Goal: Information Seeking & Learning: Learn about a topic

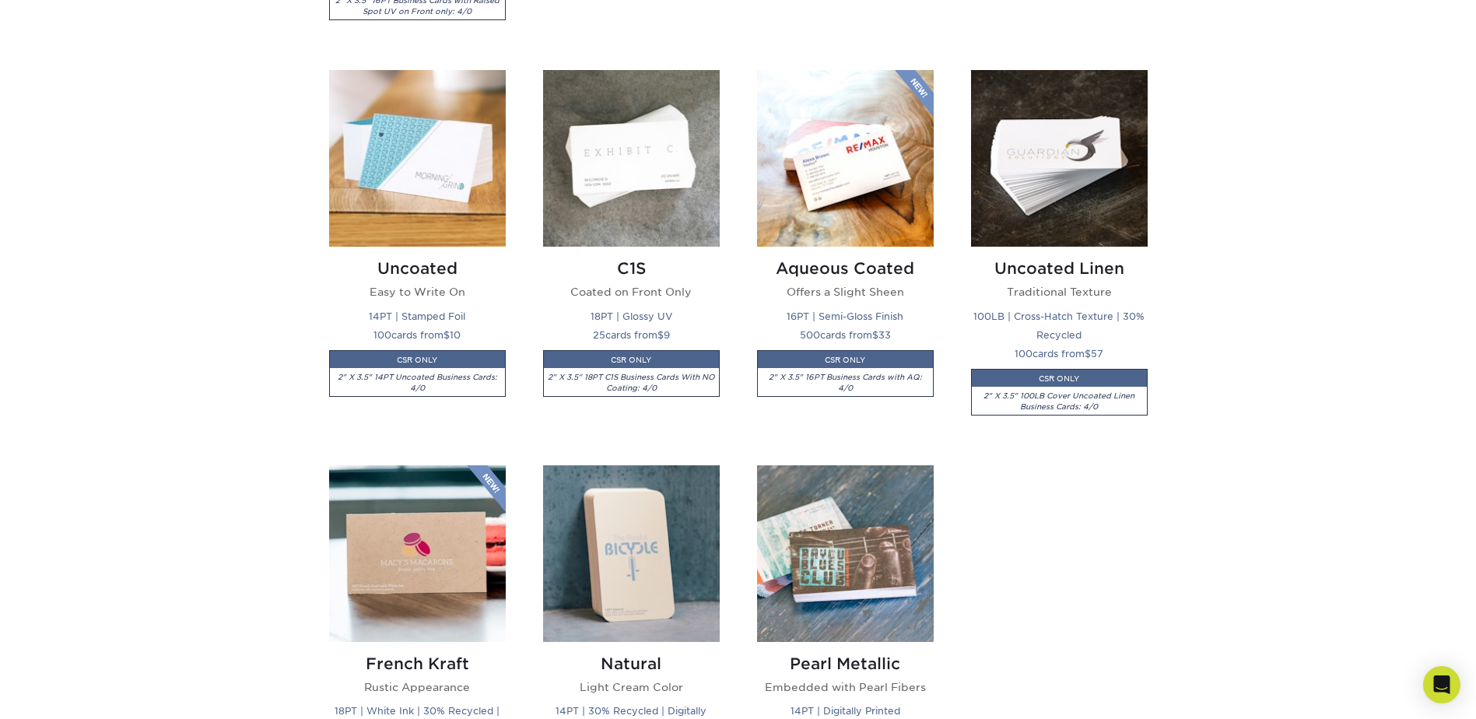
scroll to position [1790, 0]
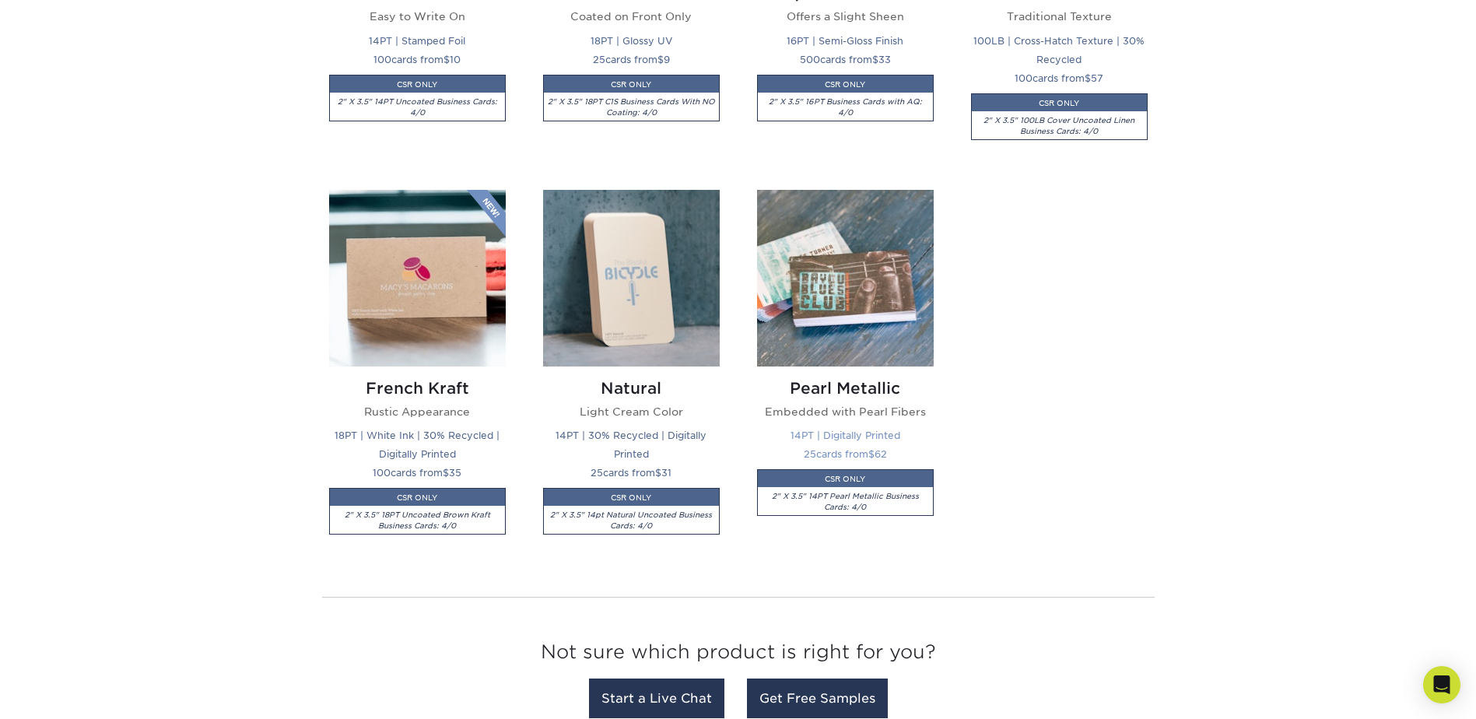
click at [854, 279] on img at bounding box center [845, 278] width 177 height 177
click at [854, 275] on img at bounding box center [845, 278] width 177 height 177
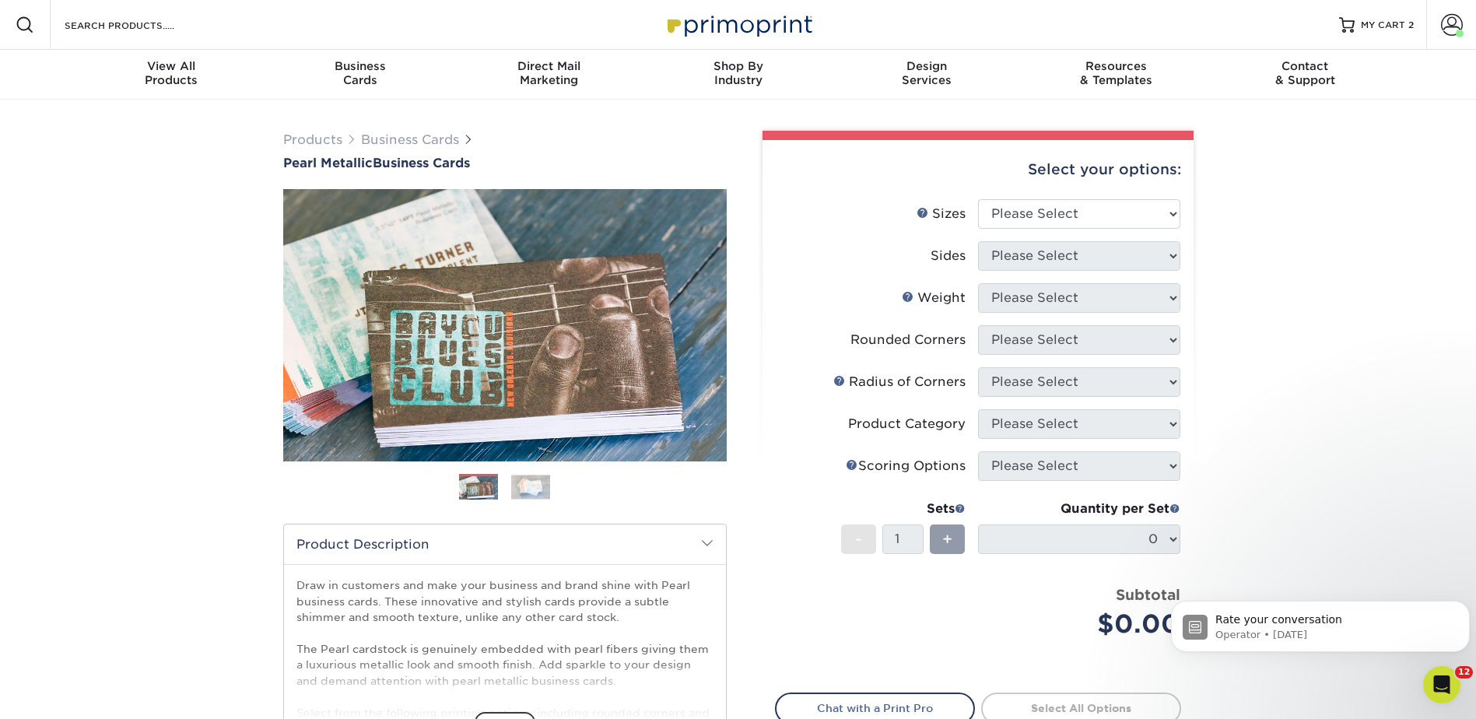
click at [172, 139] on div "Products Business Cards Pearl Metallic Business Cards Previous Next" at bounding box center [738, 515] width 1476 height 831
click at [535, 478] on img at bounding box center [530, 487] width 39 height 24
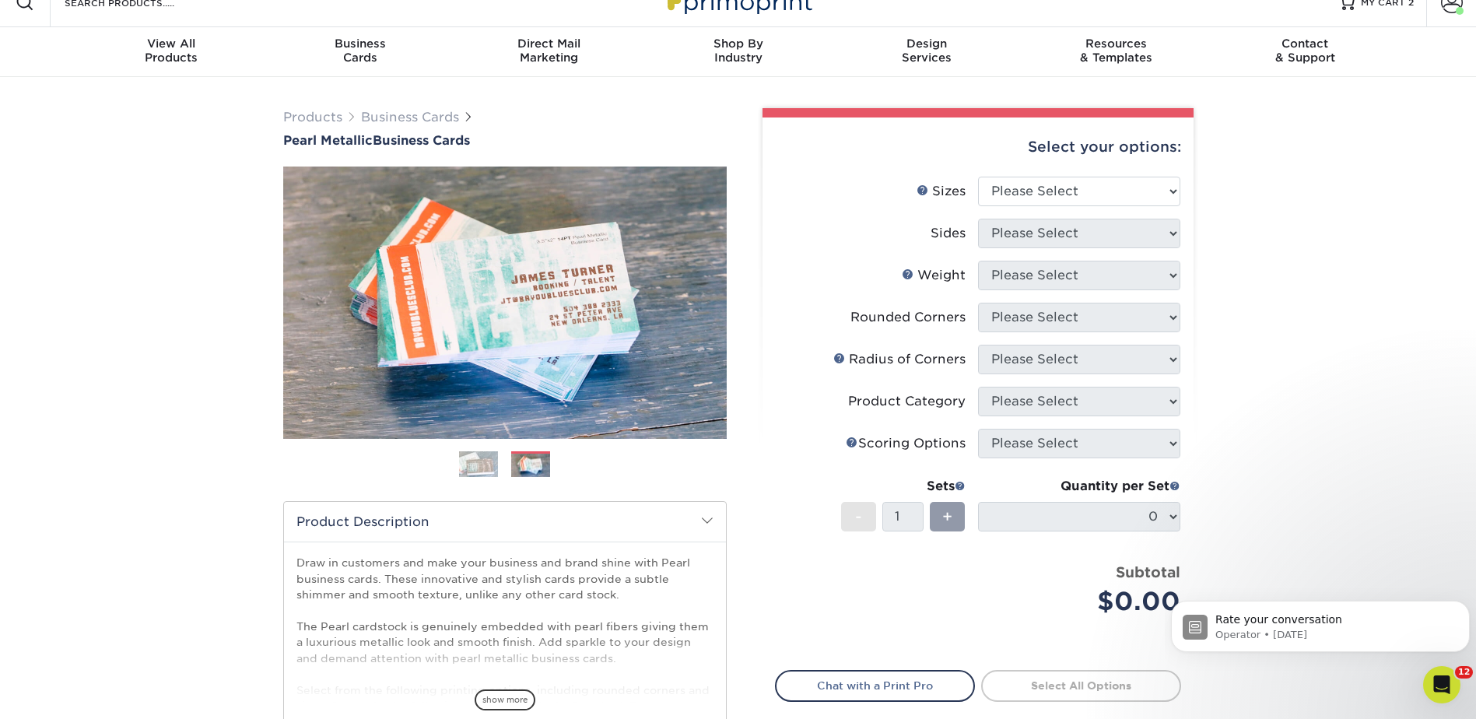
scroll to position [467, 0]
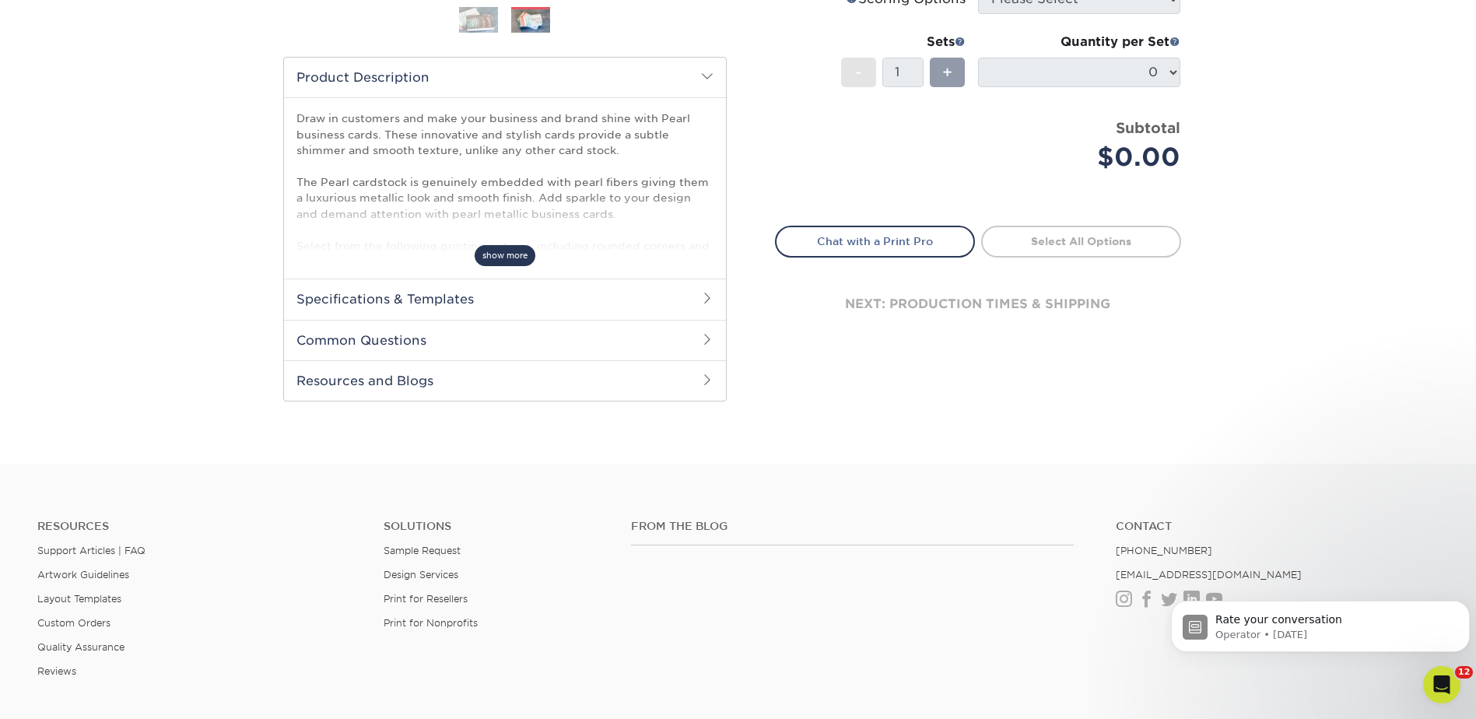
click at [493, 254] on span "show more" at bounding box center [505, 255] width 61 height 21
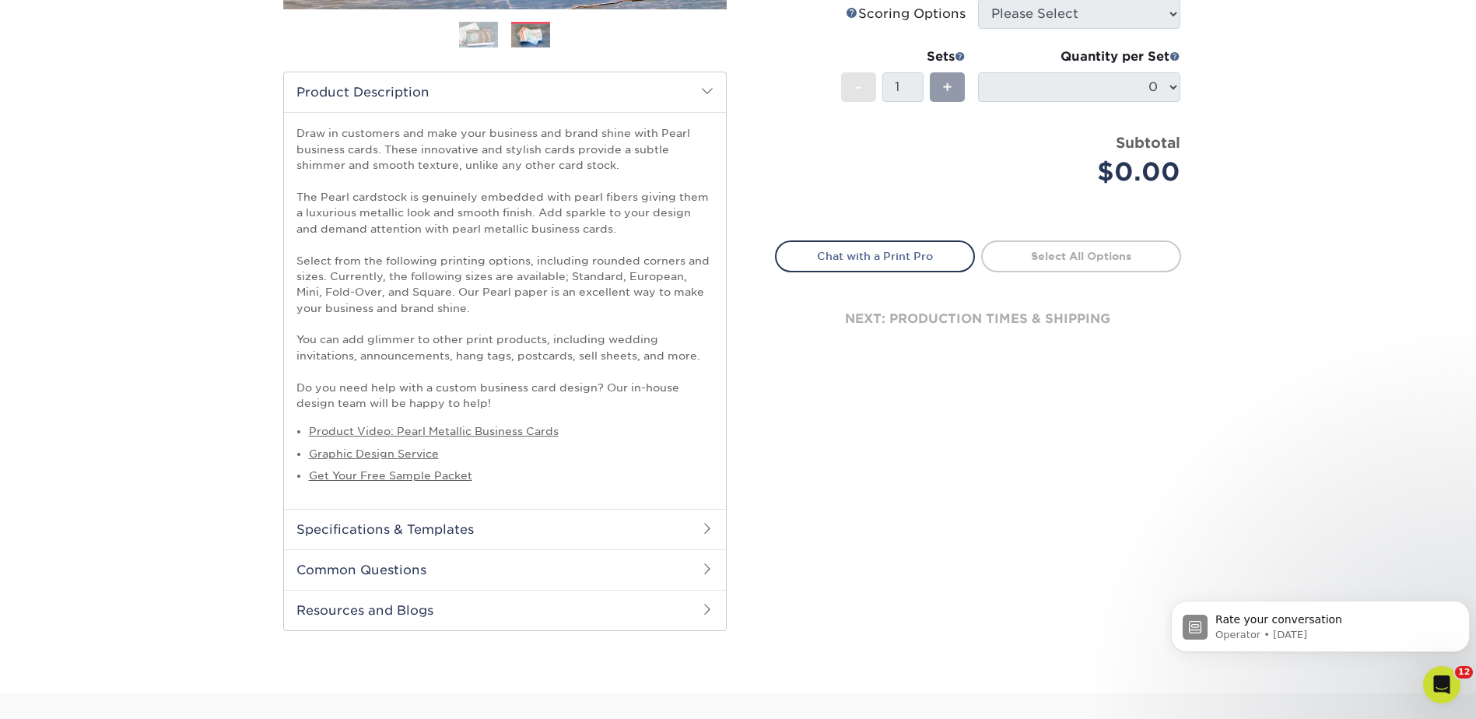
scroll to position [0, 0]
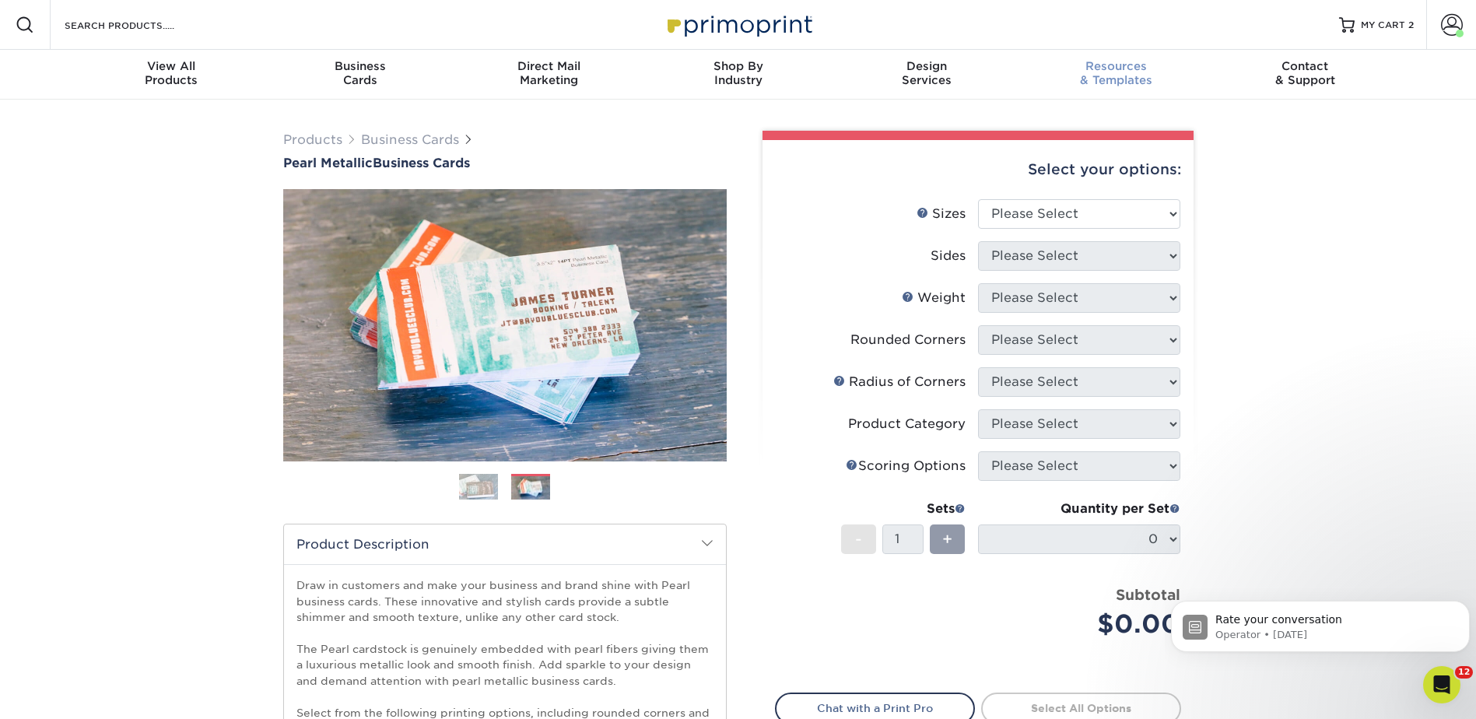
click at [1106, 69] on span "Resources" at bounding box center [1116, 66] width 189 height 14
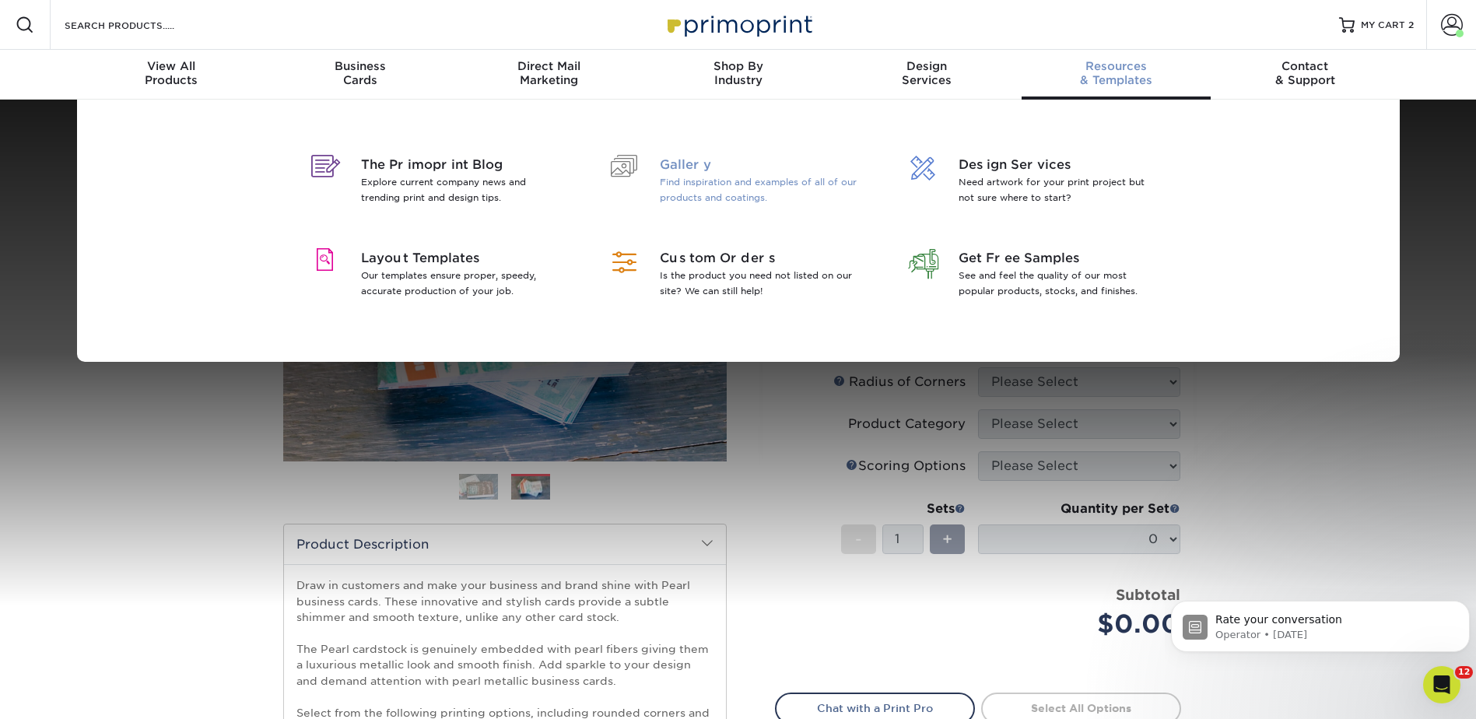
click at [748, 189] on p "Find inspiration and examples of all of our products and coatings." at bounding box center [761, 189] width 202 height 31
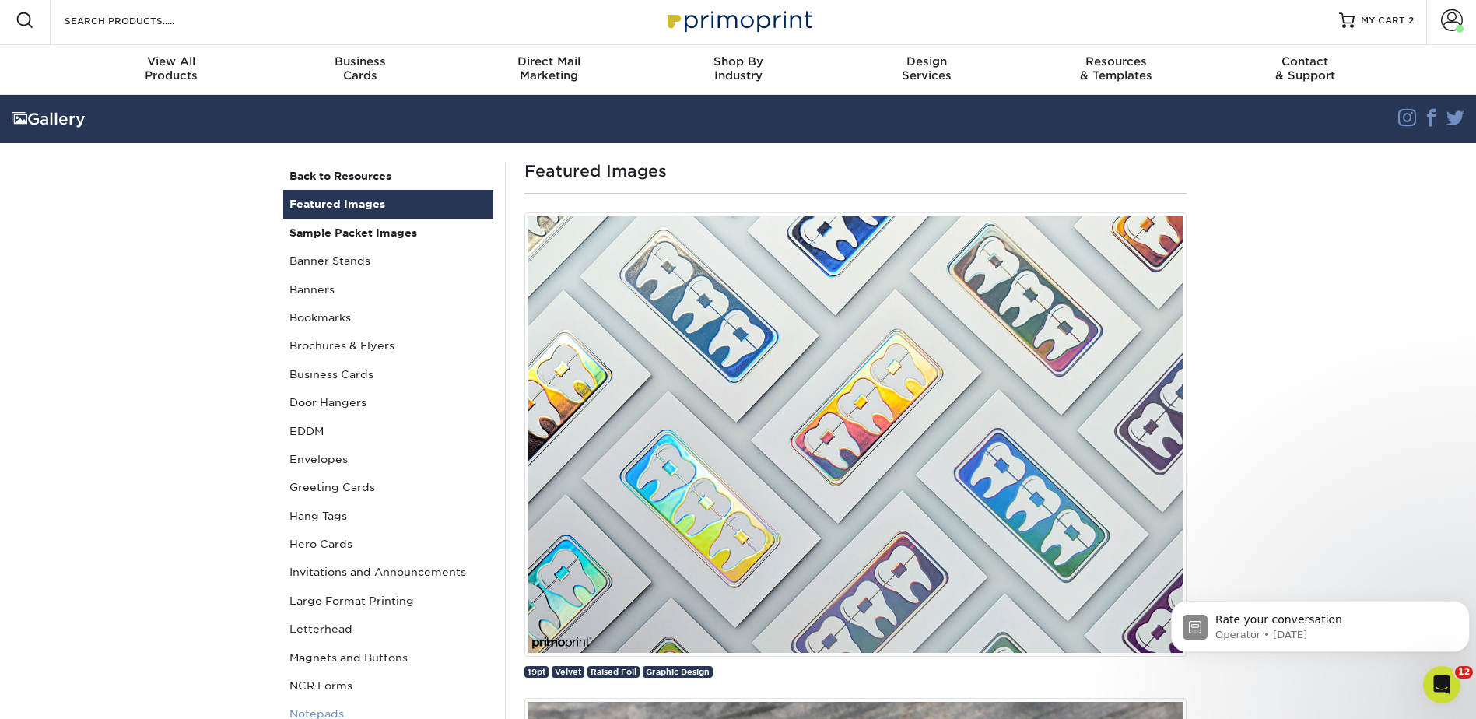
scroll to position [311, 0]
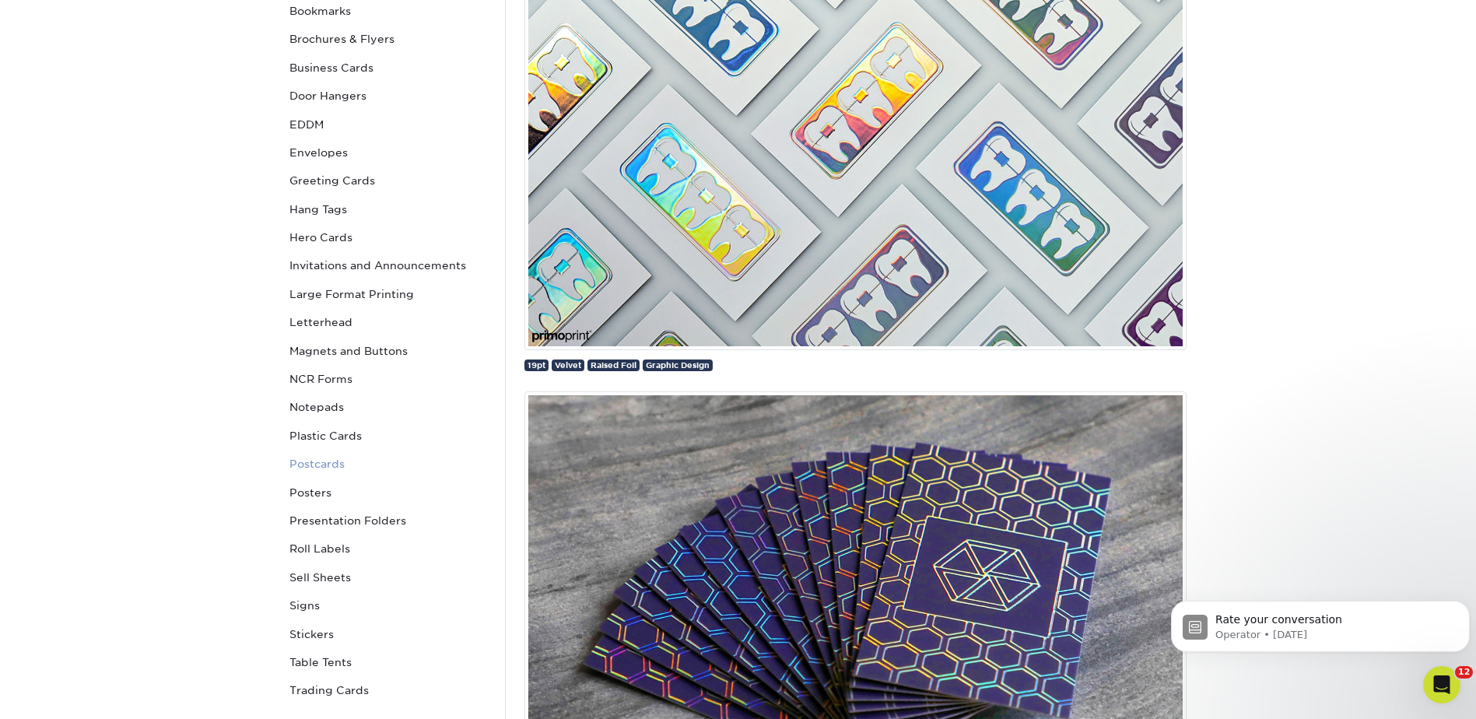
click at [324, 459] on link "Postcards" at bounding box center [388, 464] width 210 height 28
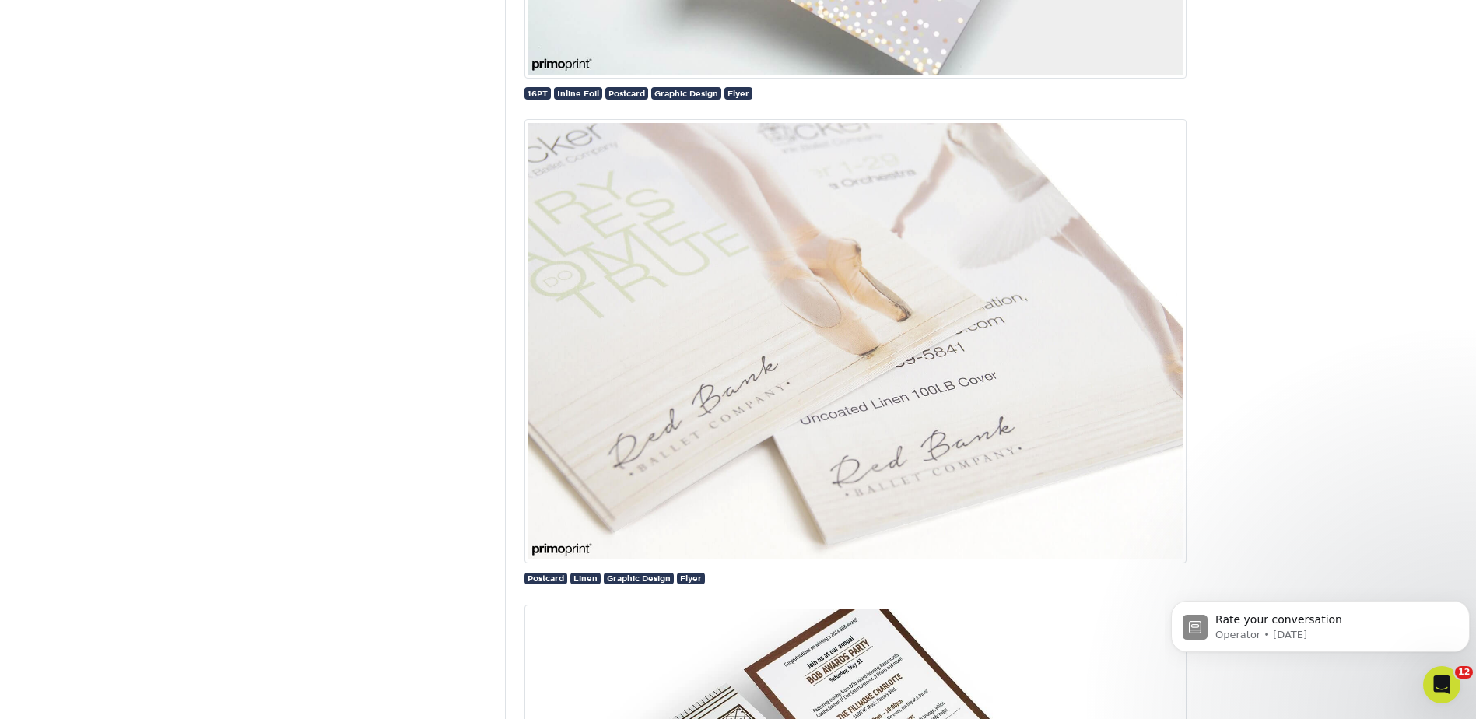
scroll to position [700, 0]
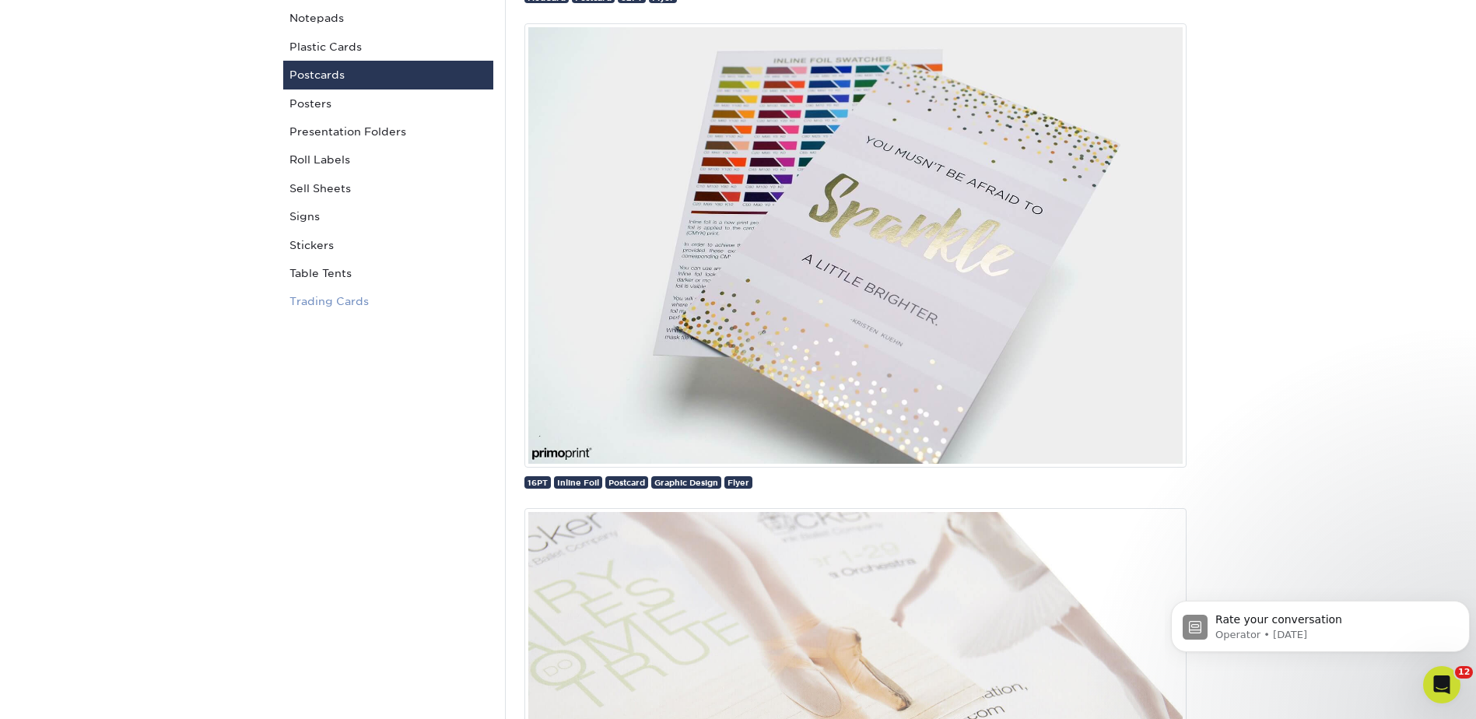
click at [330, 308] on link "Trading Cards" at bounding box center [388, 301] width 210 height 28
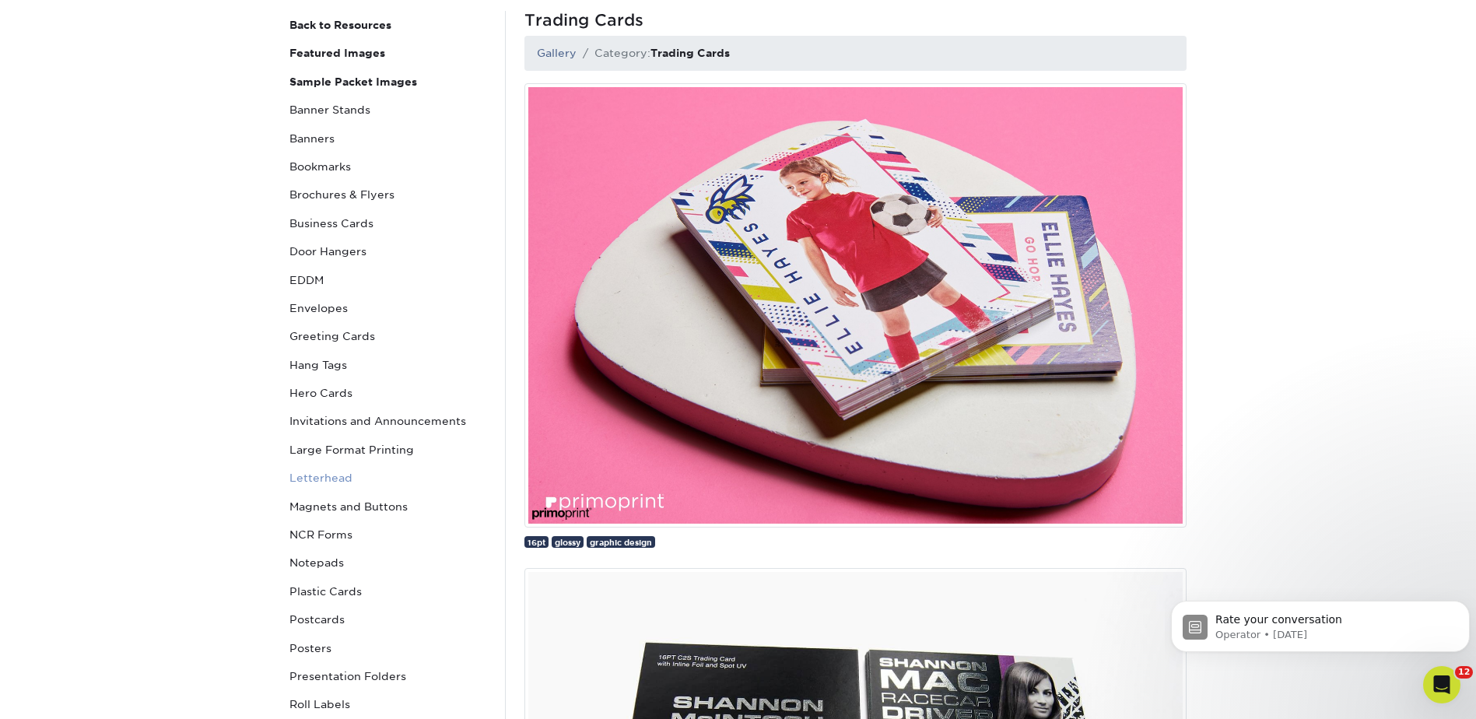
scroll to position [389, 0]
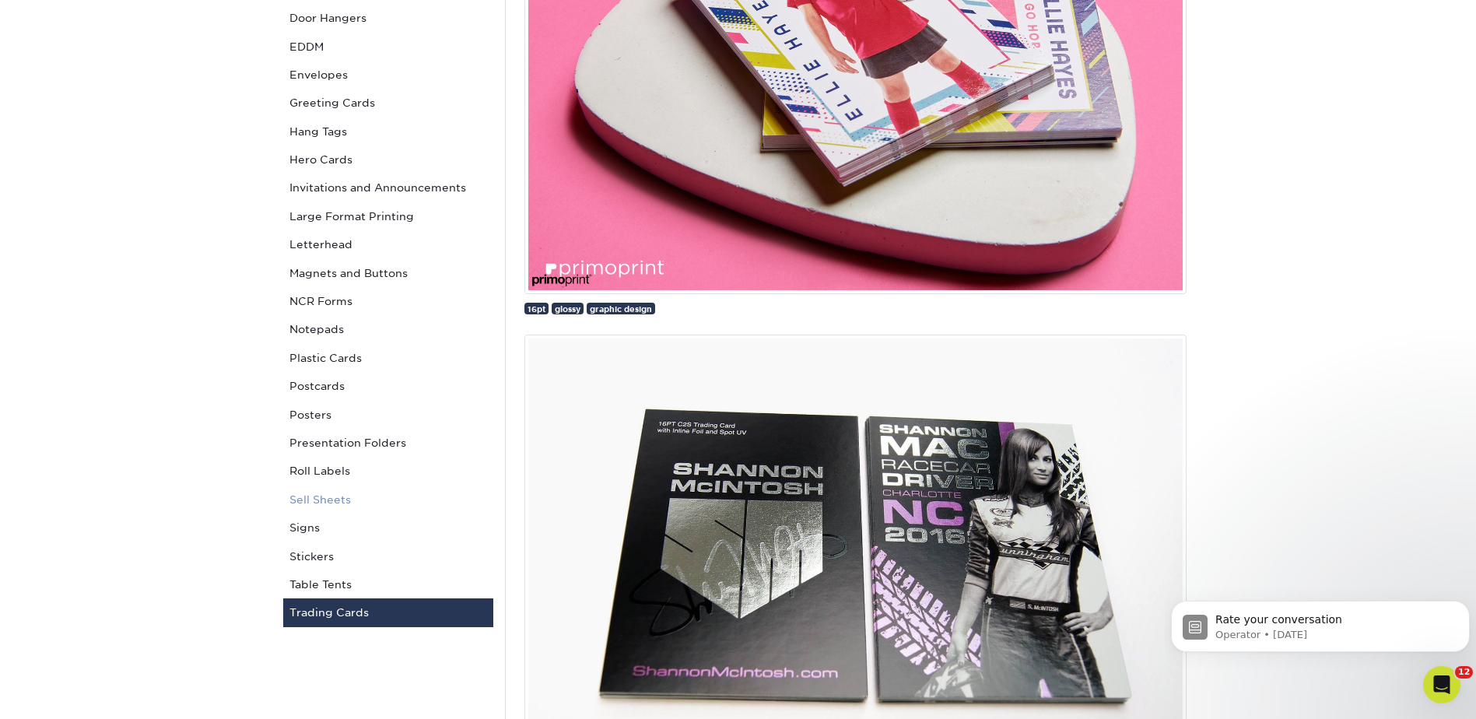
click at [307, 499] on link "Sell Sheets" at bounding box center [388, 500] width 210 height 28
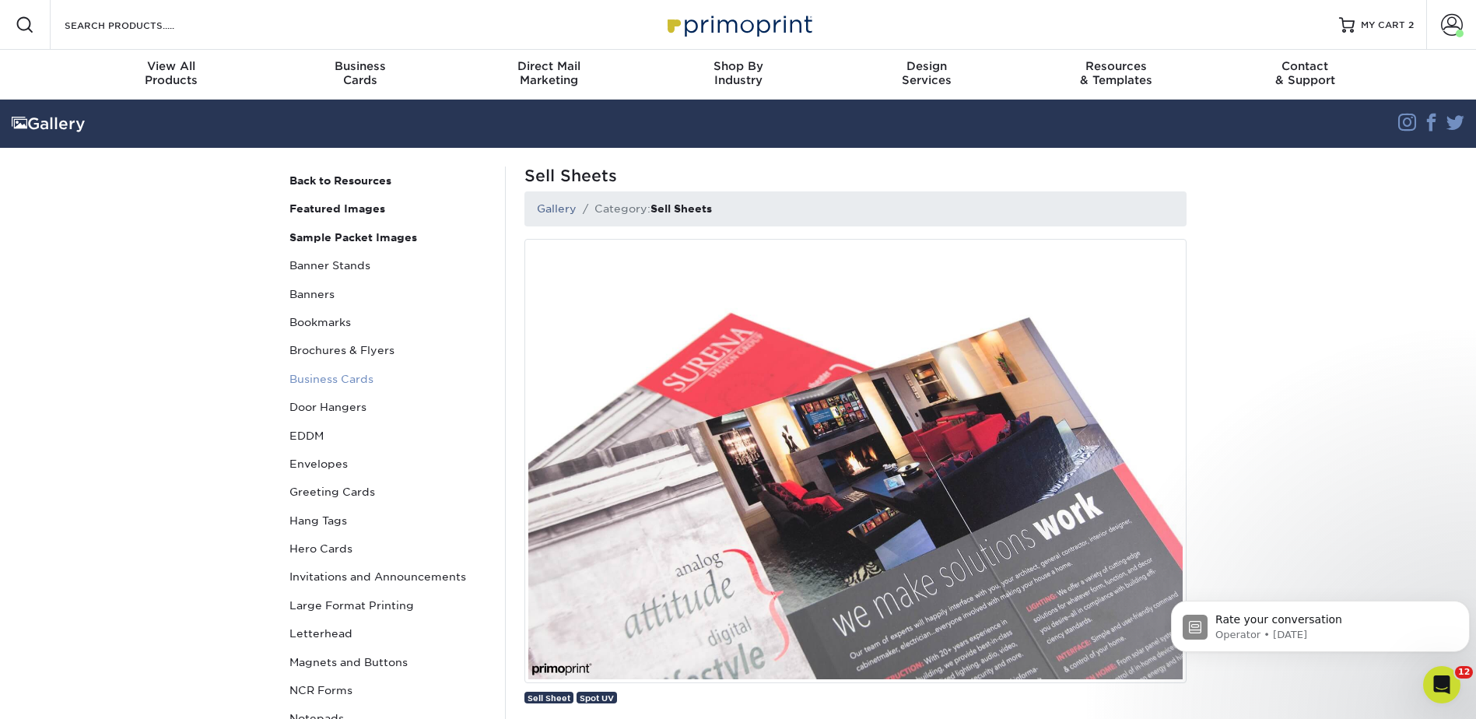
click at [325, 380] on link "Business Cards" at bounding box center [388, 379] width 210 height 28
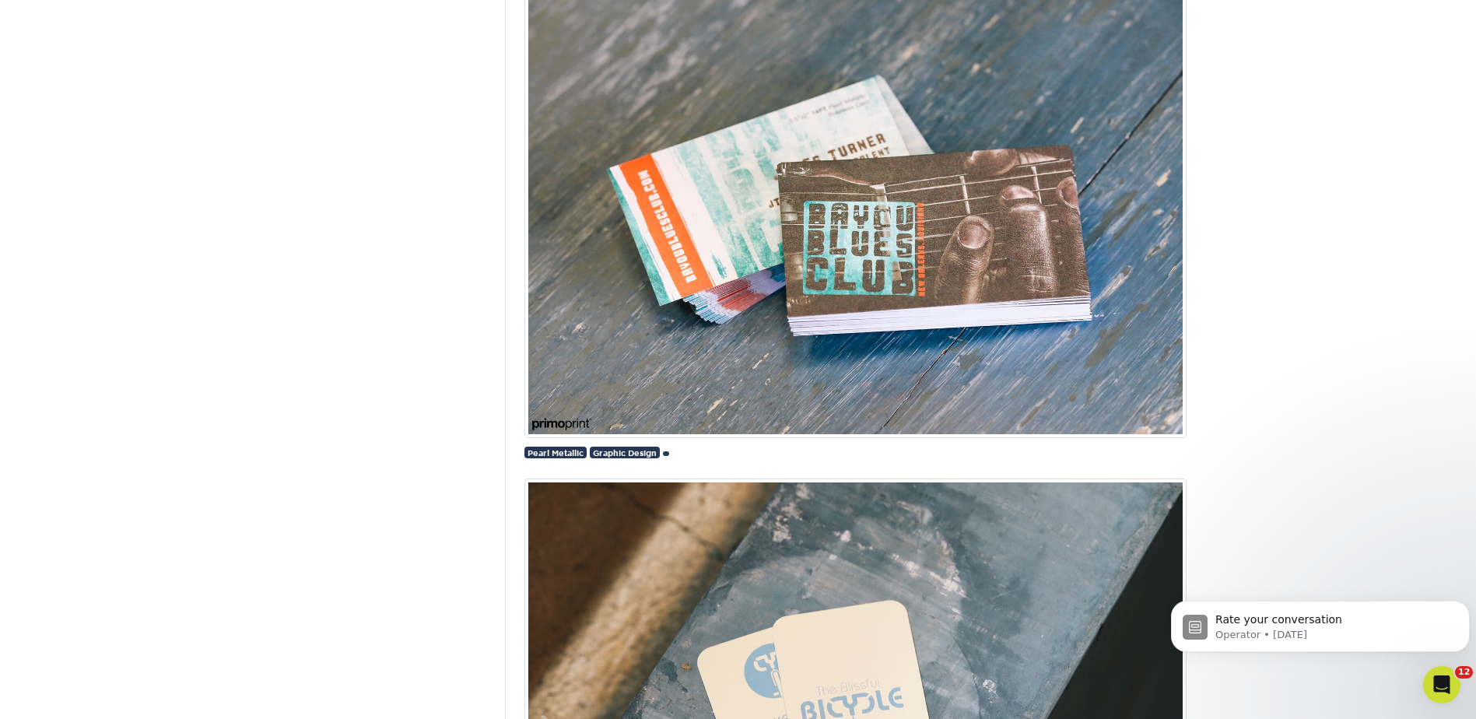
scroll to position [18363, 0]
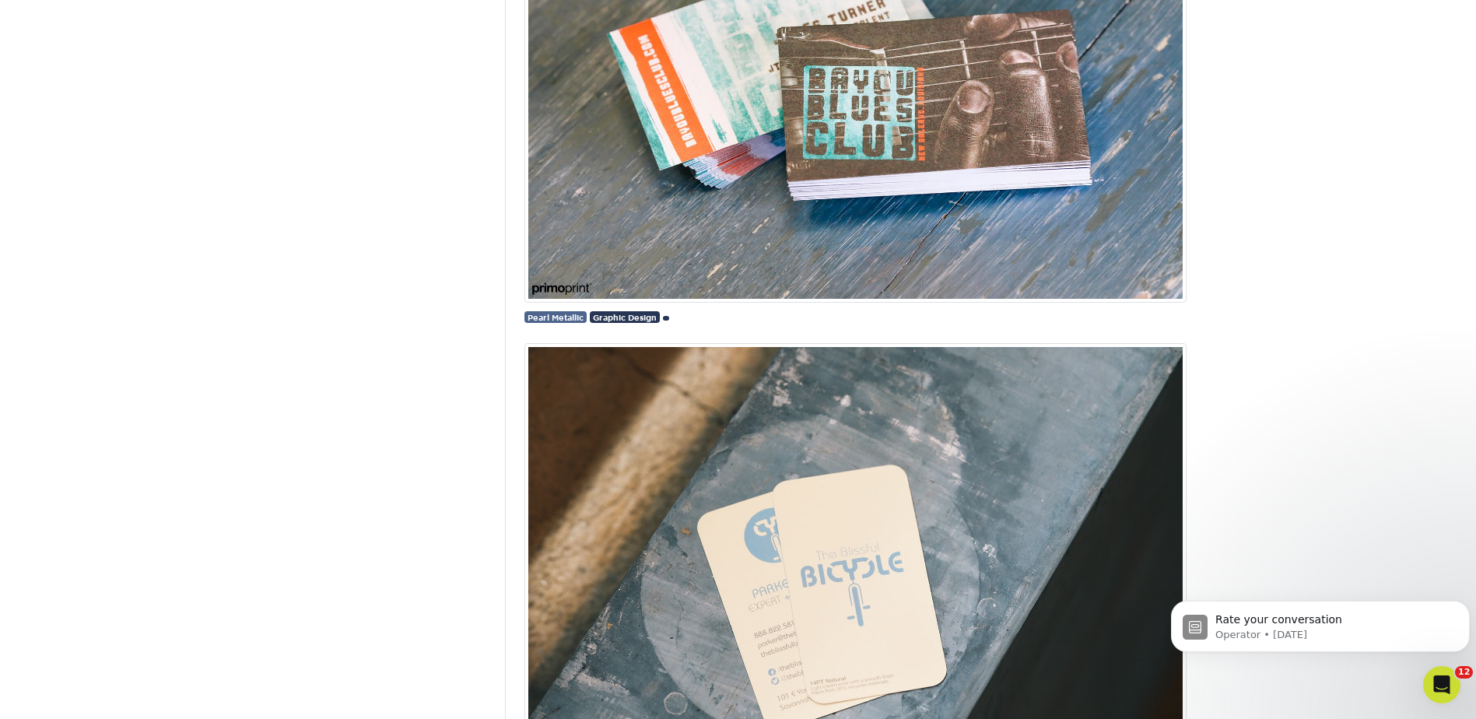
click at [559, 313] on span "Pearl Metallic" at bounding box center [556, 317] width 56 height 9
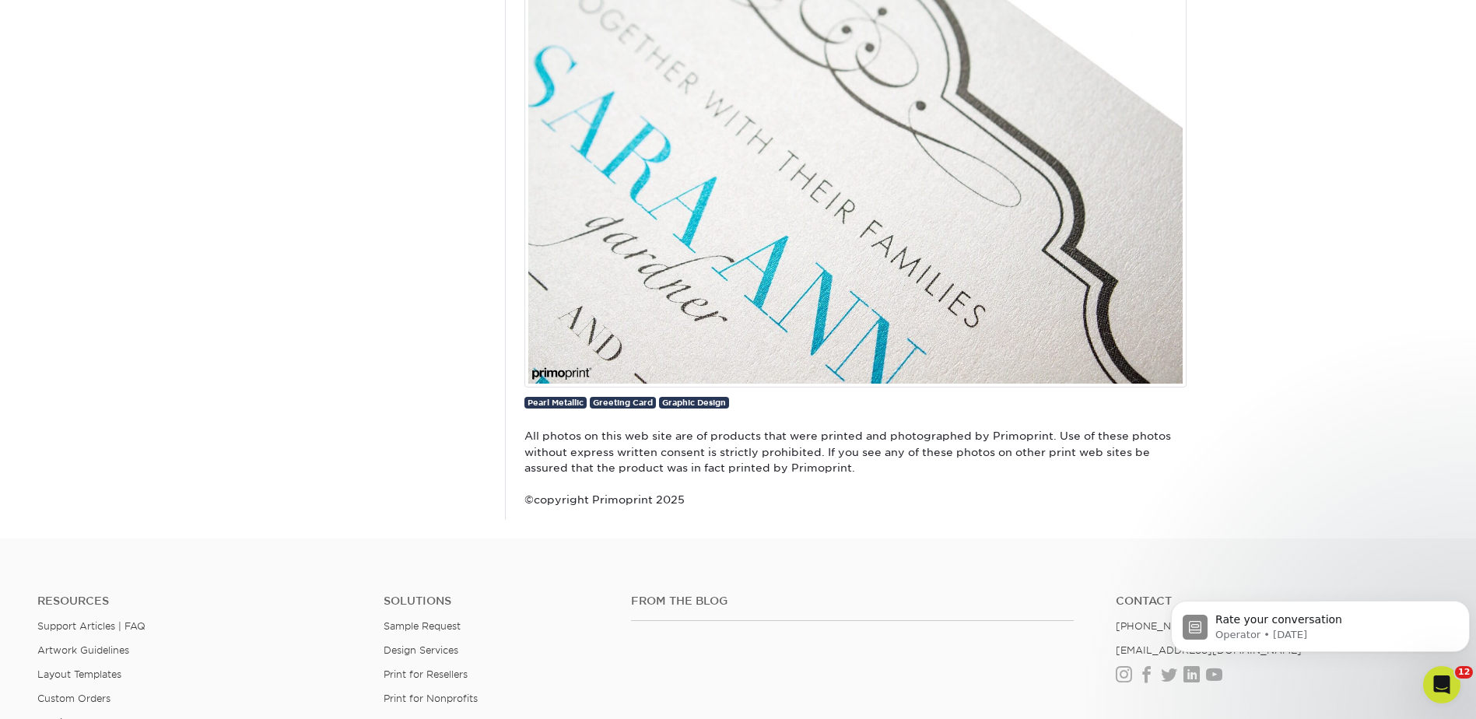
scroll to position [2023, 0]
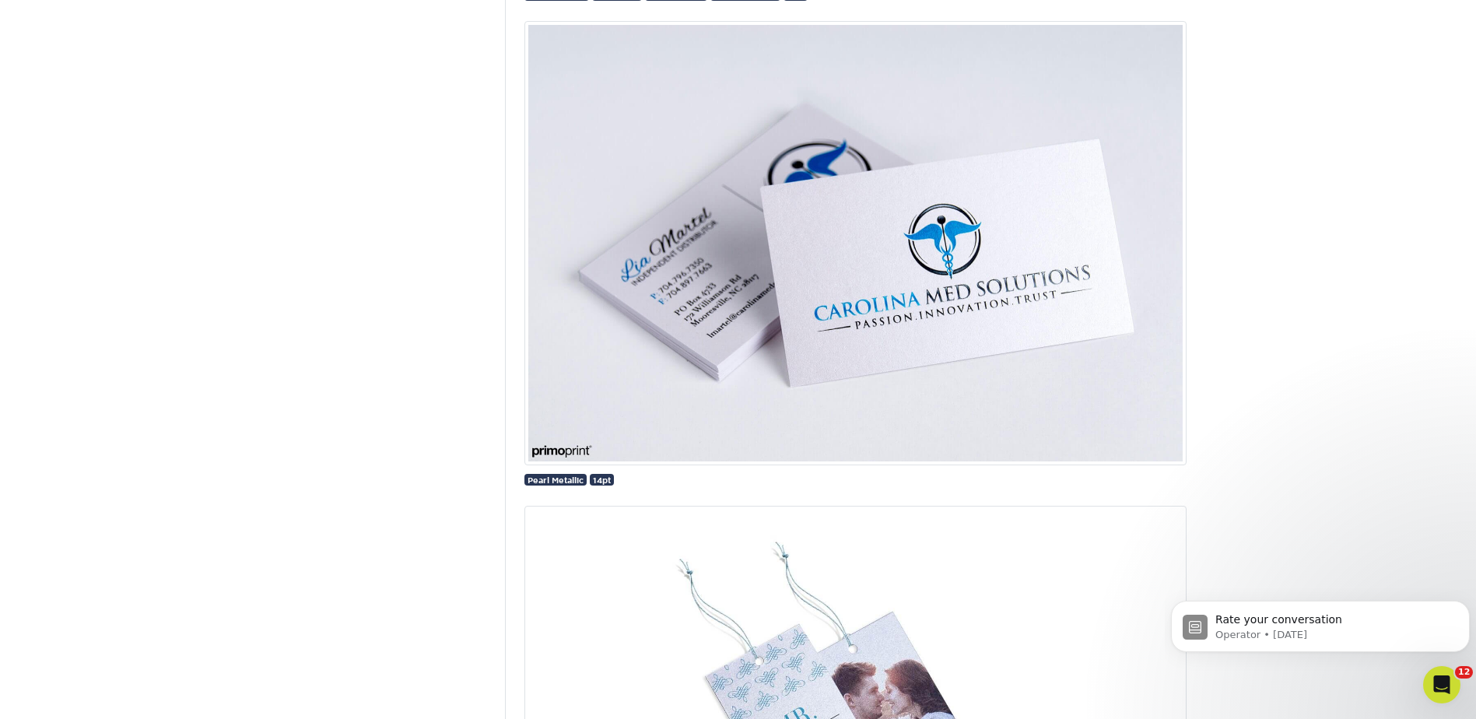
scroll to position [696, 0]
